Goal: Task Accomplishment & Management: Complete application form

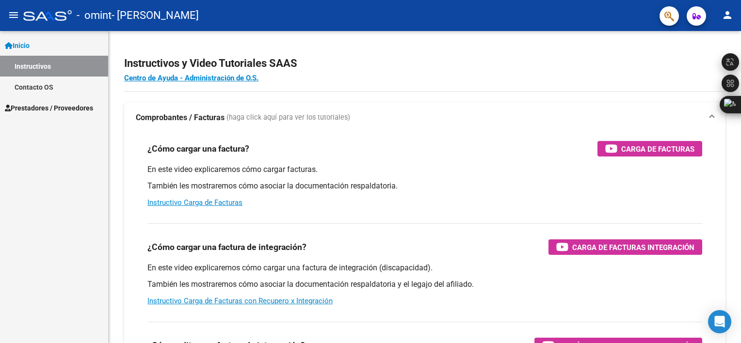
click at [67, 113] on link "Prestadores / Proveedores" at bounding box center [54, 107] width 108 height 21
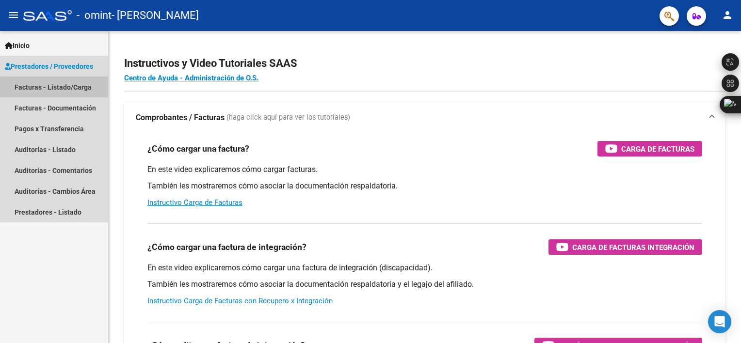
click at [84, 90] on link "Facturas - Listado/Carga" at bounding box center [54, 87] width 108 height 21
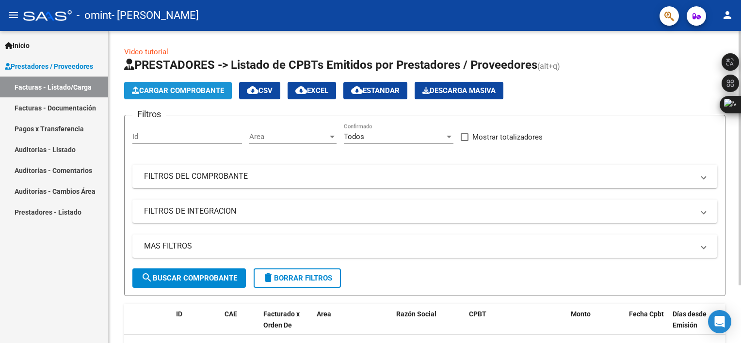
click at [169, 94] on span "Cargar Comprobante" at bounding box center [178, 90] width 92 height 9
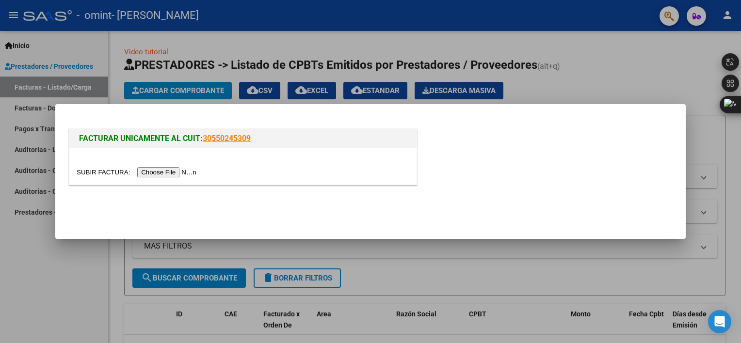
click at [168, 168] on input "file" at bounding box center [138, 172] width 123 height 10
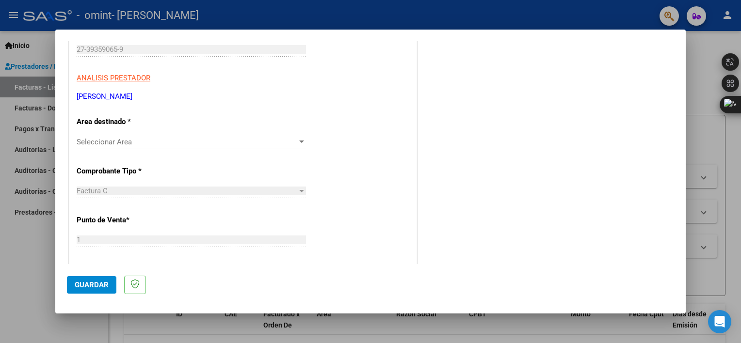
scroll to position [155, 0]
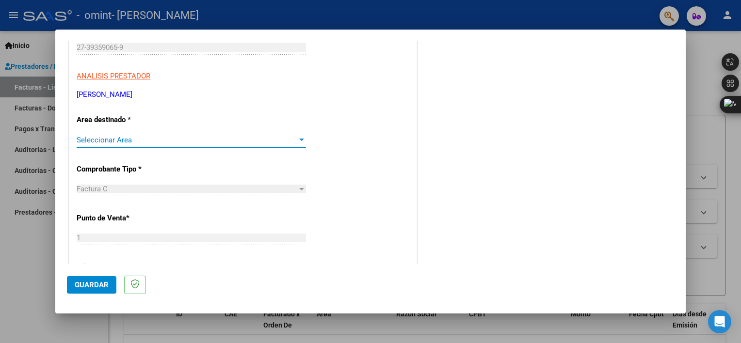
click at [239, 139] on span "Seleccionar Area" at bounding box center [187, 140] width 221 height 9
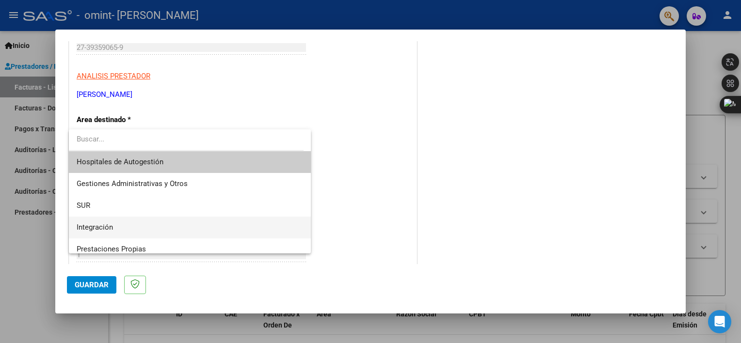
click at [138, 229] on span "Integración" at bounding box center [190, 228] width 227 height 22
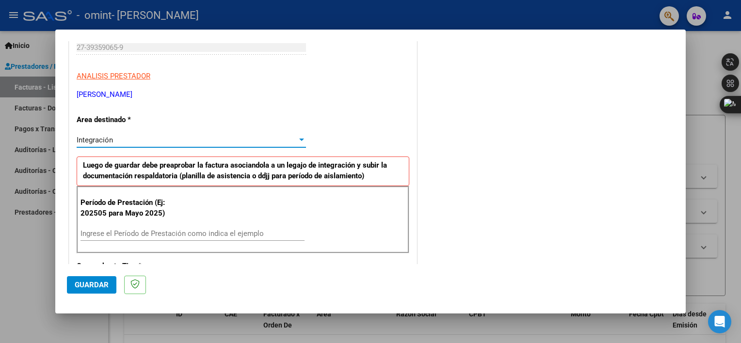
click at [167, 235] on input "Ingrese el Período de Prestación como indica el ejemplo" at bounding box center [192, 233] width 224 height 9
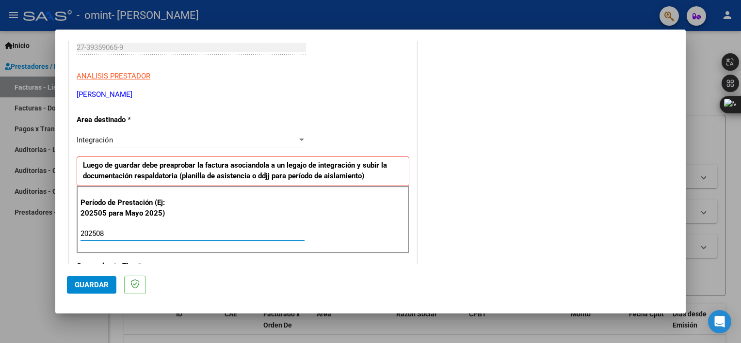
type input "202508"
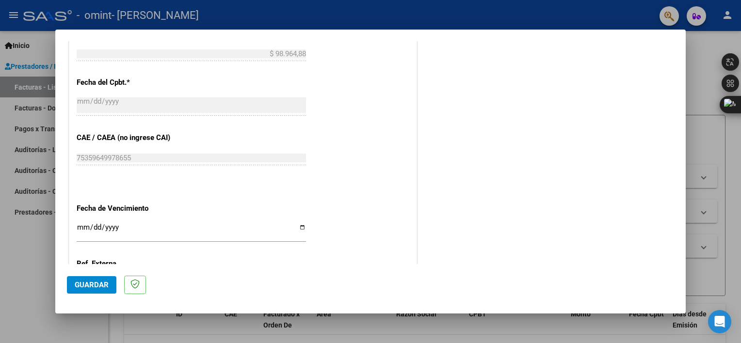
scroll to position [575, 0]
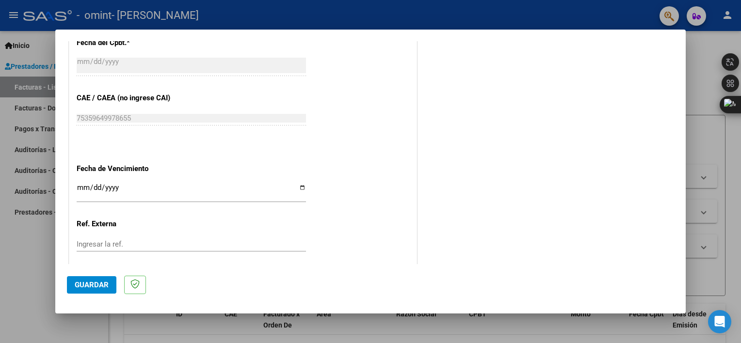
click at [299, 185] on input "Ingresar la fecha" at bounding box center [191, 192] width 229 height 16
type input "[DATE]"
click at [138, 244] on input "Ingresar la ref." at bounding box center [191, 244] width 229 height 9
click at [103, 289] on span "Guardar" at bounding box center [92, 285] width 34 height 9
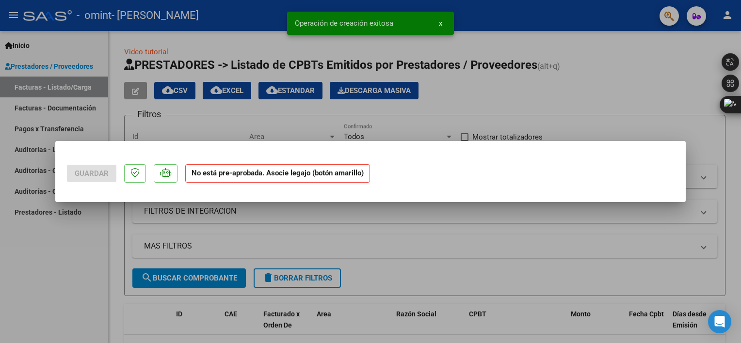
scroll to position [0, 0]
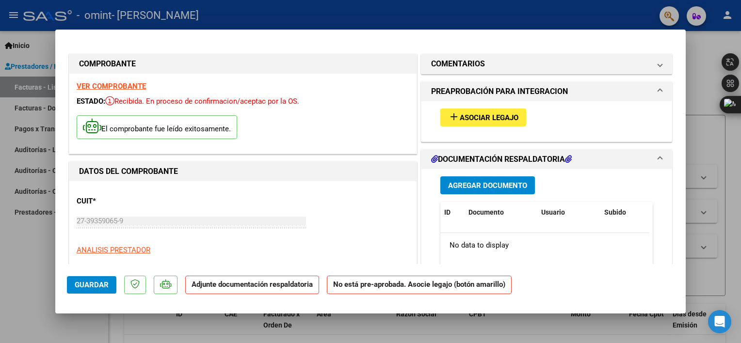
click at [485, 125] on button "add Asociar Legajo" at bounding box center [483, 118] width 86 height 18
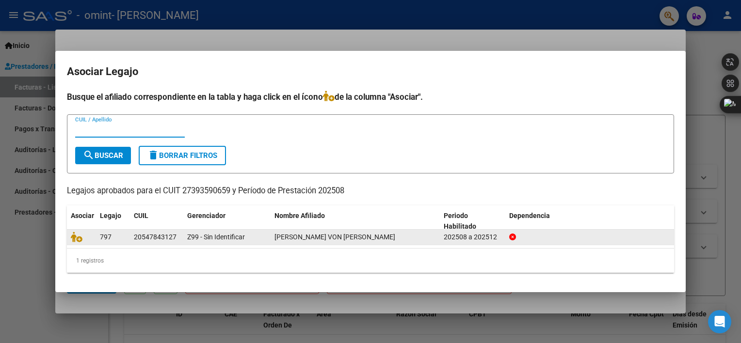
click at [186, 236] on datatable-body-cell "Z99 - Sin Identificar" at bounding box center [226, 237] width 87 height 15
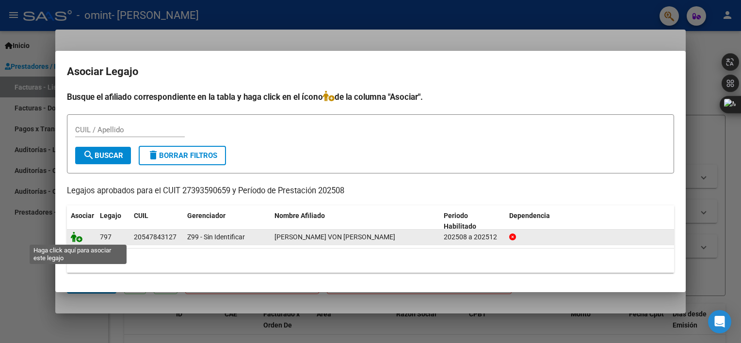
click at [80, 240] on icon at bounding box center [77, 237] width 12 height 11
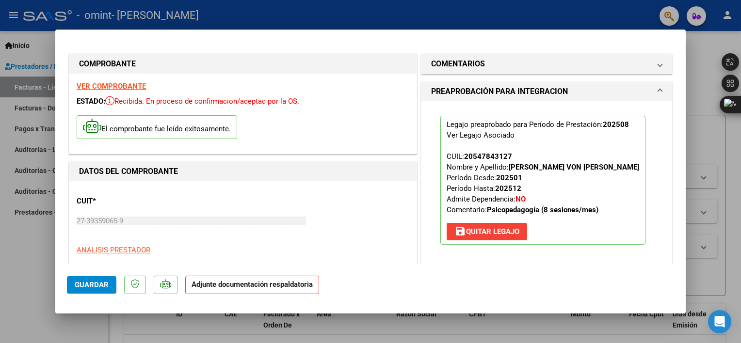
click at [237, 288] on strong "Adjunte documentación respaldatoria" at bounding box center [251, 284] width 121 height 9
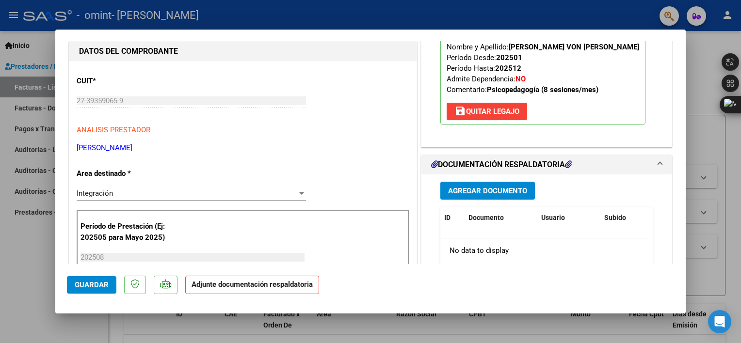
scroll to position [112, 0]
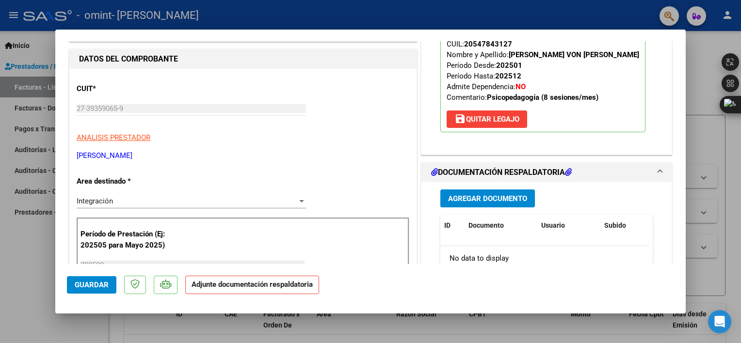
click at [490, 200] on span "Agregar Documento" at bounding box center [487, 198] width 79 height 9
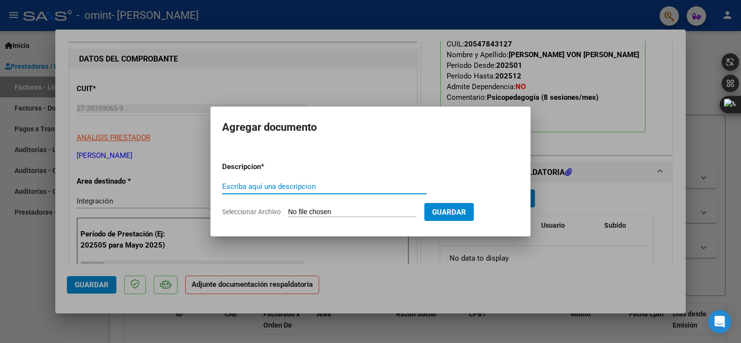
click at [346, 192] on div "Escriba aquí una descripcion" at bounding box center [324, 186] width 205 height 15
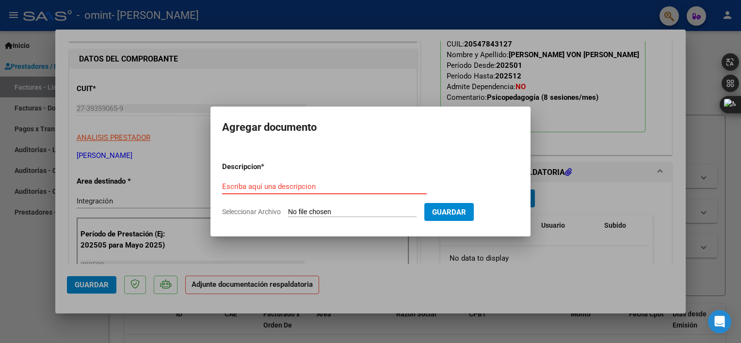
click at [292, 190] on input "Escriba aquí una descripcion" at bounding box center [324, 186] width 205 height 9
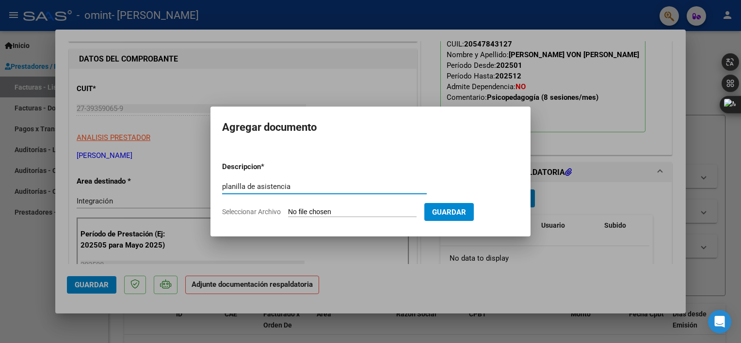
type input "planilla de asistencia"
click at [297, 206] on form "Descripcion * planilla de asistencia Escriba aquí una descripcion Seleccionar A…" at bounding box center [370, 189] width 297 height 71
click at [299, 211] on input "Seleccionar Archivo" at bounding box center [352, 212] width 128 height 9
type input "C:\fakepath\planilla [PERSON_NAME][DATE].pdf"
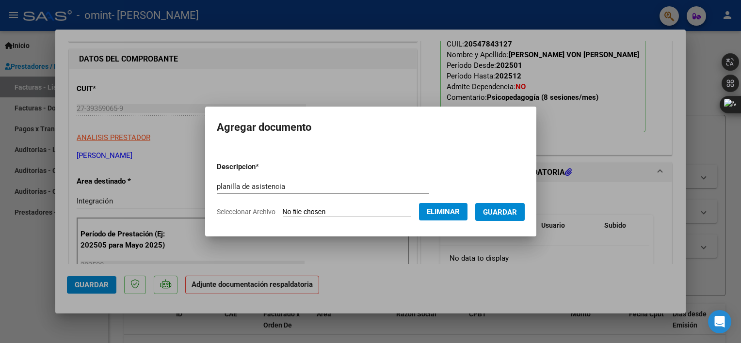
click at [501, 208] on span "Guardar" at bounding box center [500, 212] width 34 height 9
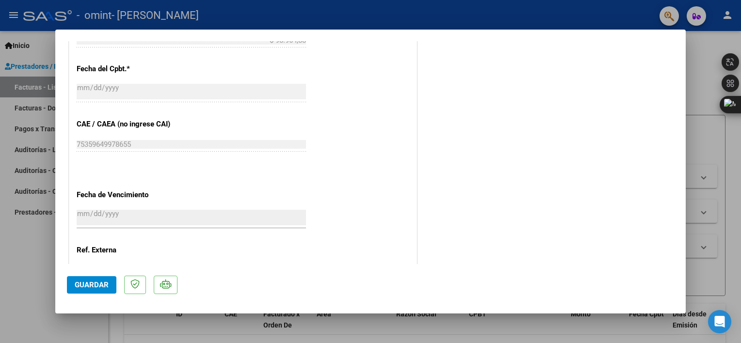
scroll to position [644, 0]
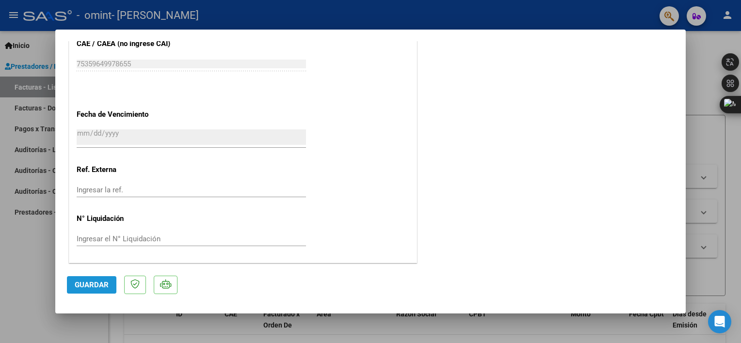
click at [99, 281] on span "Guardar" at bounding box center [92, 285] width 34 height 9
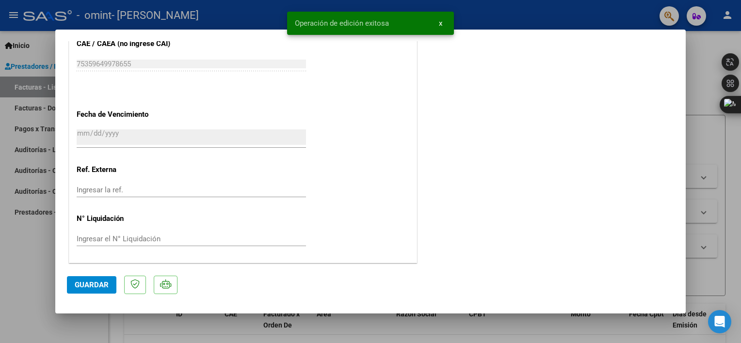
click at [704, 74] on div at bounding box center [370, 171] width 741 height 343
type input "$ 0,00"
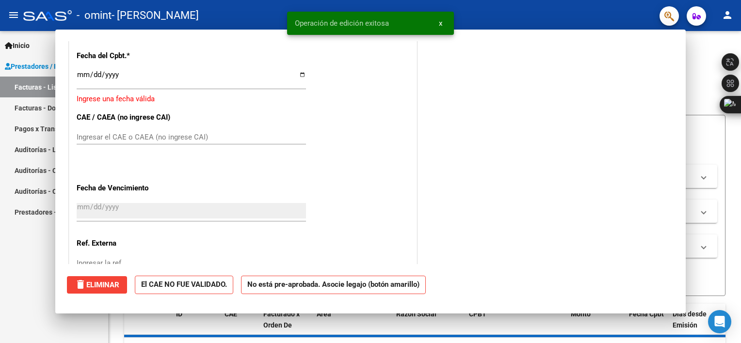
scroll to position [0, 0]
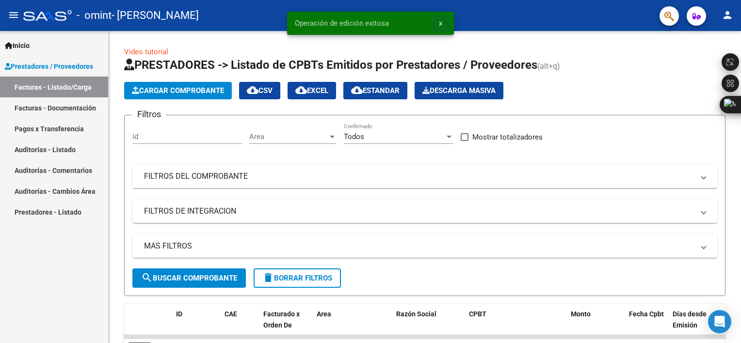
click at [440, 22] on span "x" at bounding box center [440, 23] width 3 height 9
